Goal: Task Accomplishment & Management: Use online tool/utility

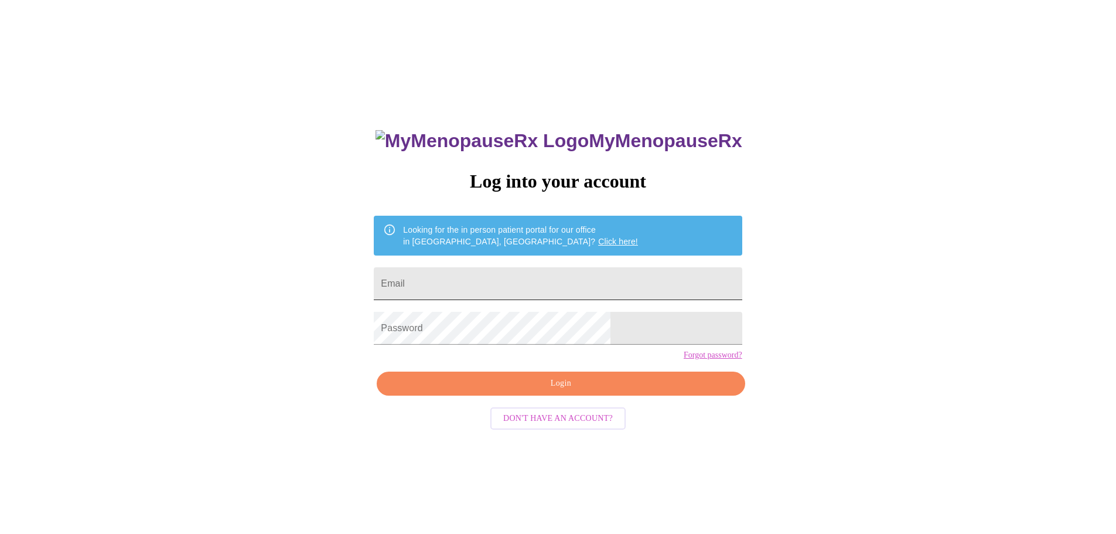
click at [459, 283] on input "Email" at bounding box center [558, 283] width 368 height 33
type input "cjweiskopf@cox.net"
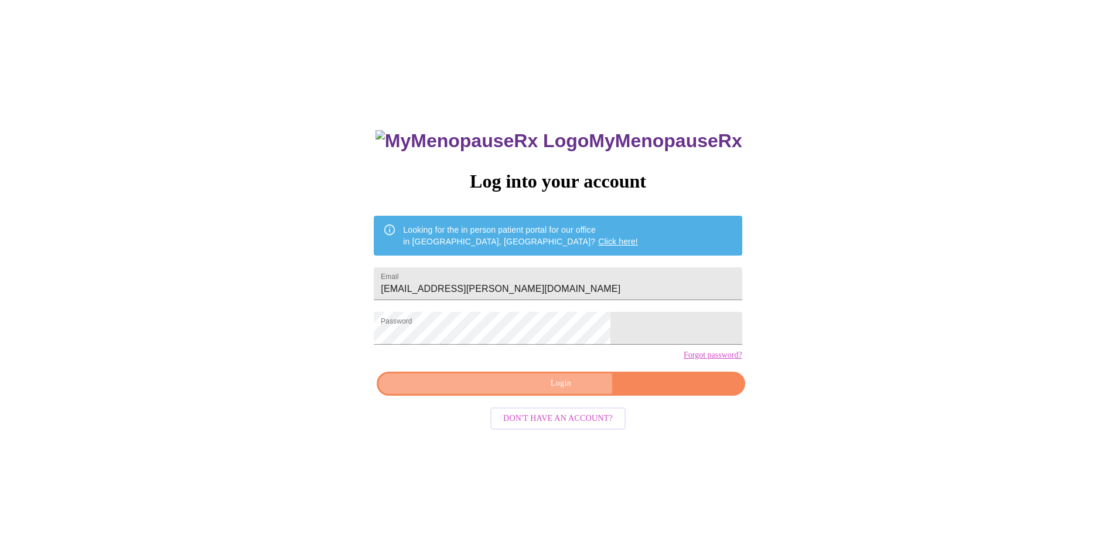
click at [462, 391] on span "Login" at bounding box center [560, 383] width 341 height 15
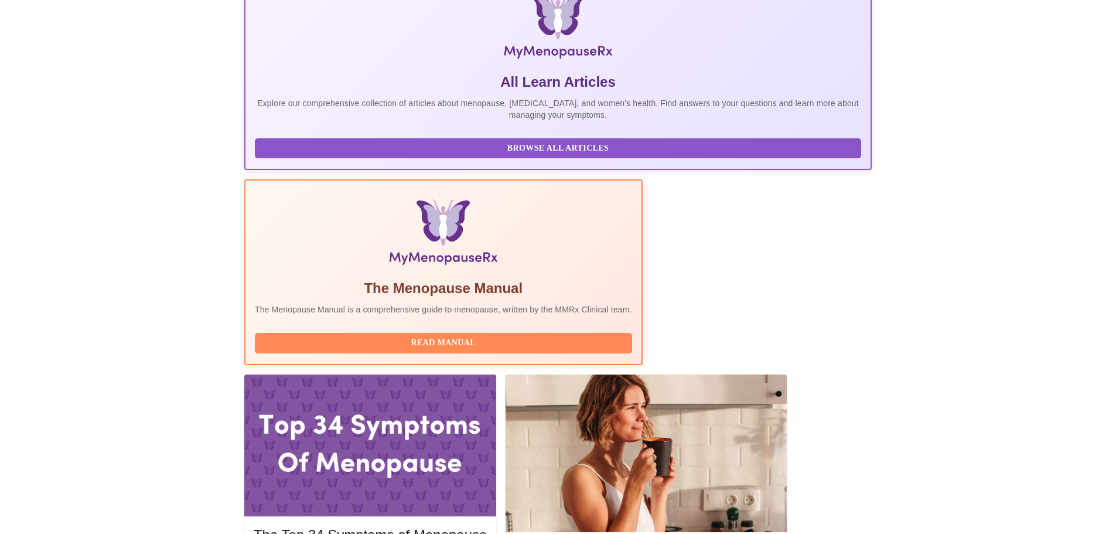
scroll to position [293, 0]
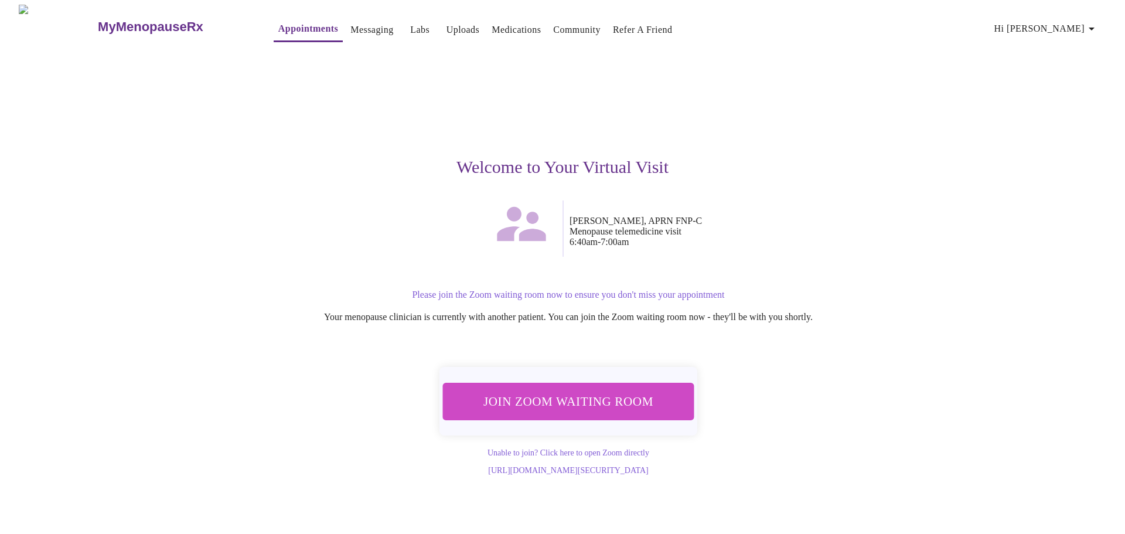
click at [562, 393] on span "Join Zoom Waiting Room" at bounding box center [568, 401] width 220 height 22
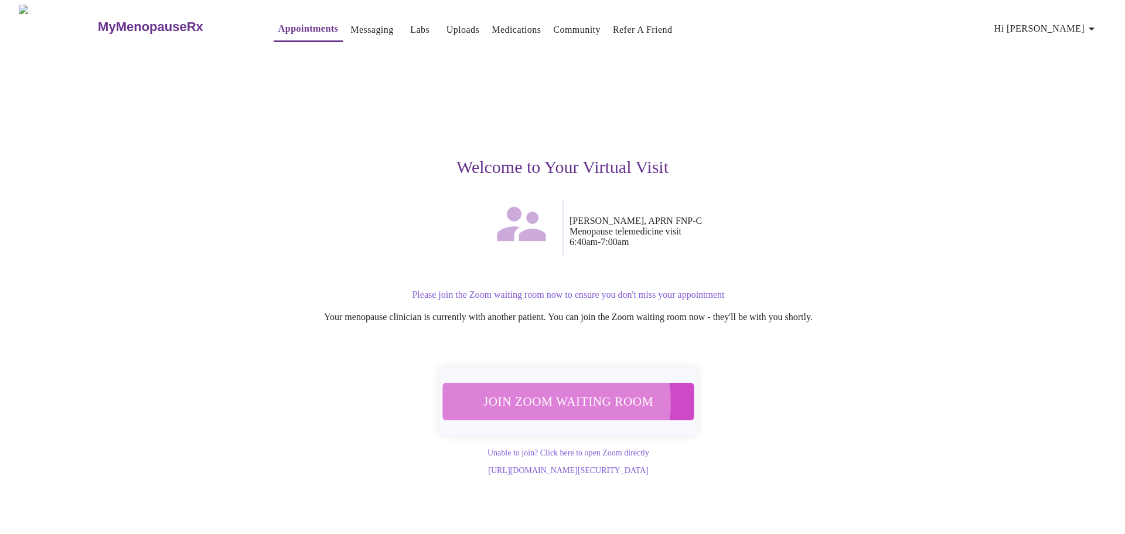
click at [543, 396] on span "Join Zoom Waiting Room" at bounding box center [568, 401] width 224 height 22
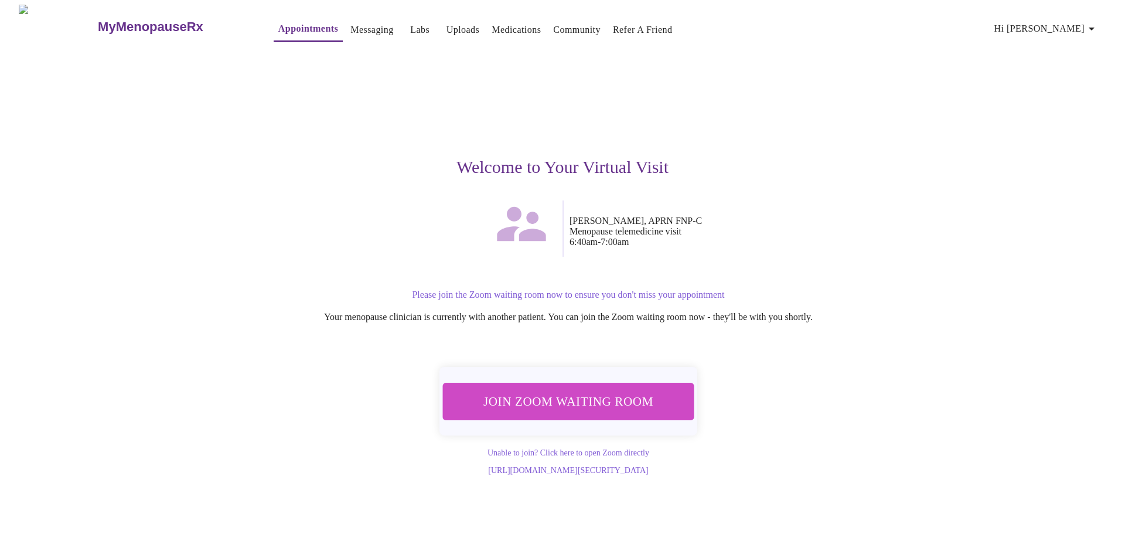
click at [627, 395] on span "Join Zoom Waiting Room" at bounding box center [568, 401] width 226 height 22
click at [621, 391] on span "Join Zoom Waiting Room" at bounding box center [568, 401] width 221 height 22
